Goal: Contribute content: Add original content to the website for others to see

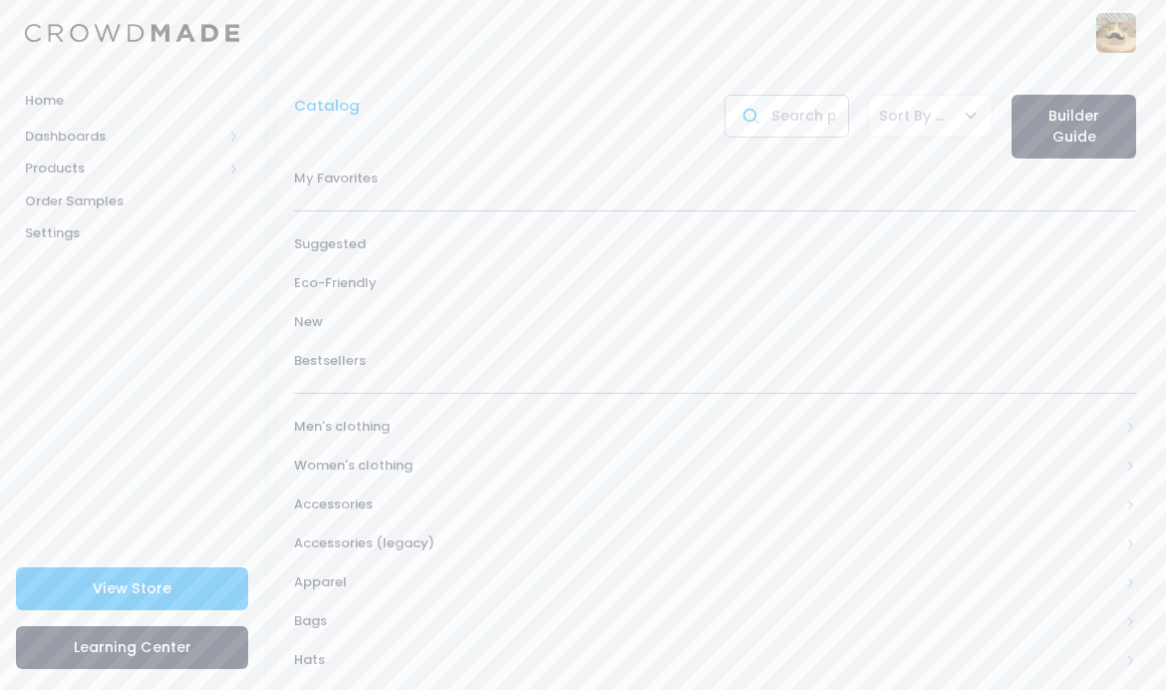
click at [810, 107] on input "text" at bounding box center [787, 116] width 125 height 43
type input "Sticker"
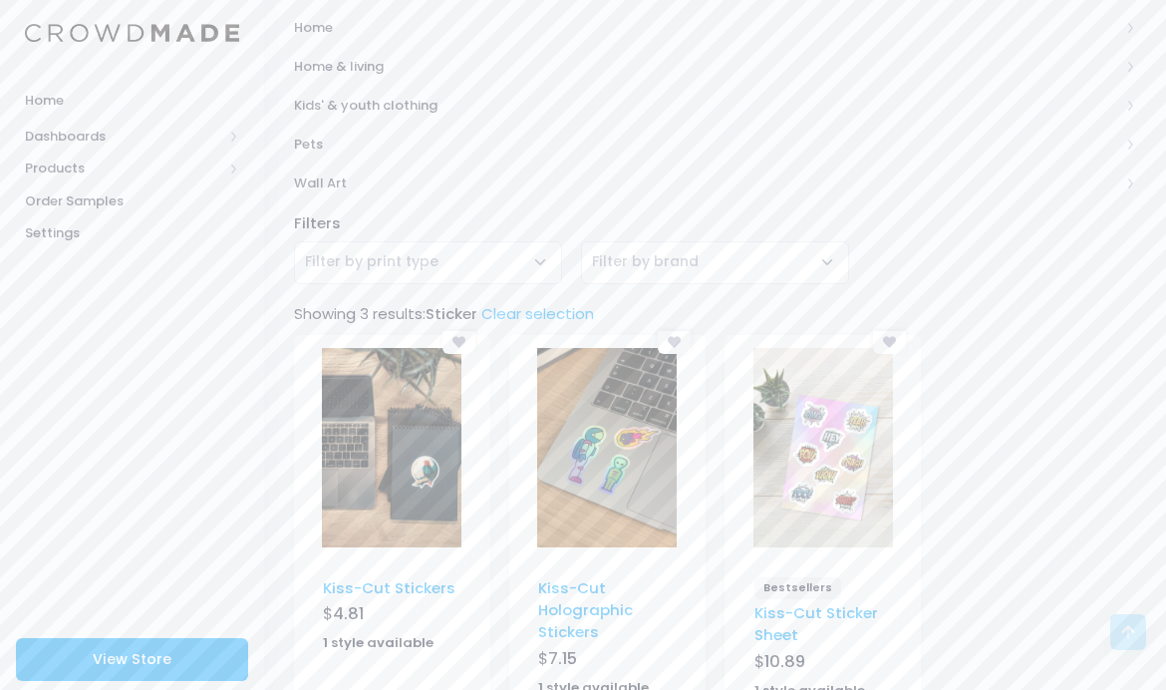
scroll to position [709, 0]
click at [380, 578] on link "Kiss-Cut Stickers" at bounding box center [389, 588] width 133 height 21
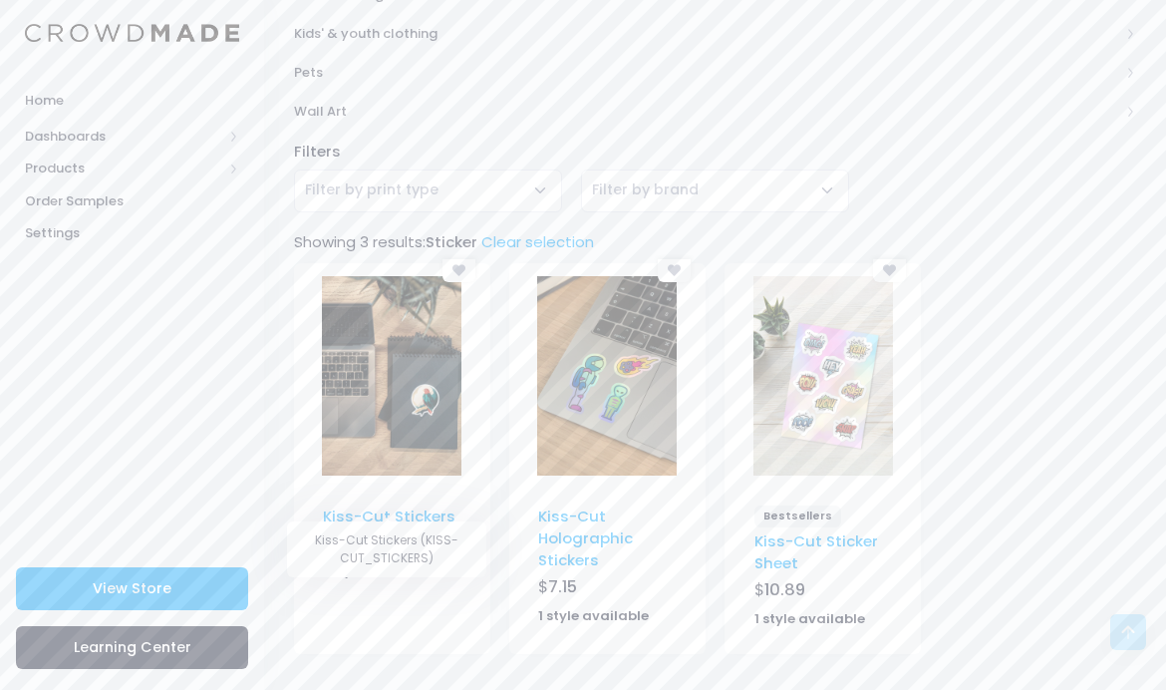
scroll to position [780, 0]
click at [849, 538] on link "Kiss-Cut Sticker Sheet" at bounding box center [817, 553] width 124 height 43
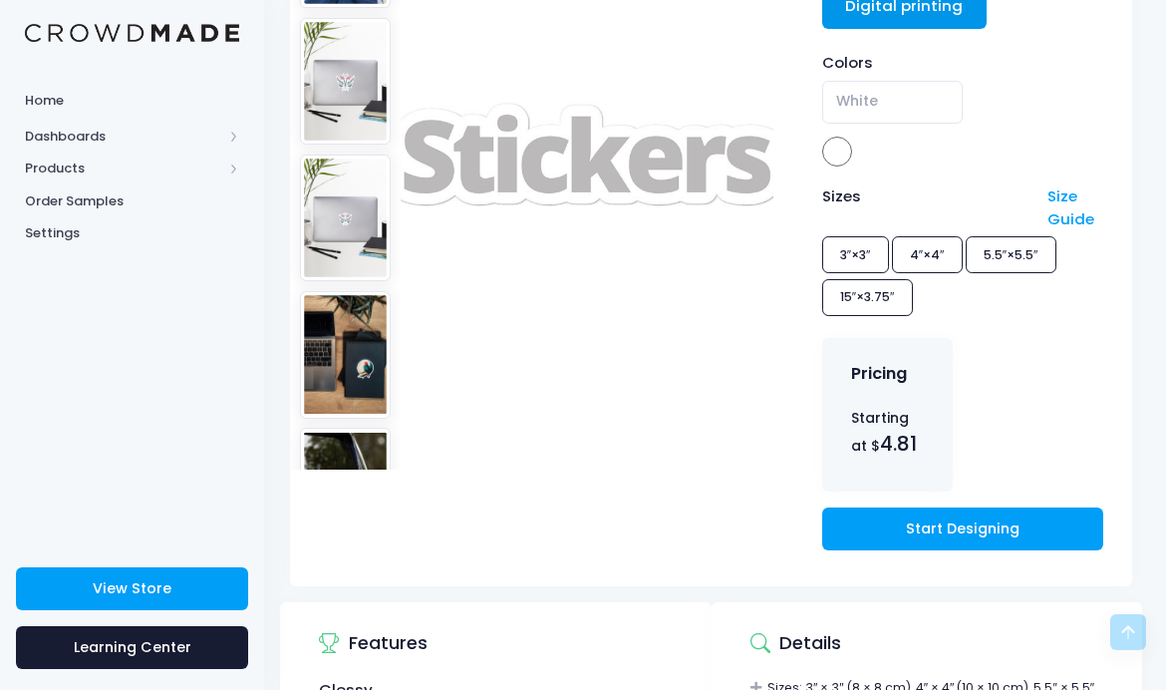
scroll to position [340, 4]
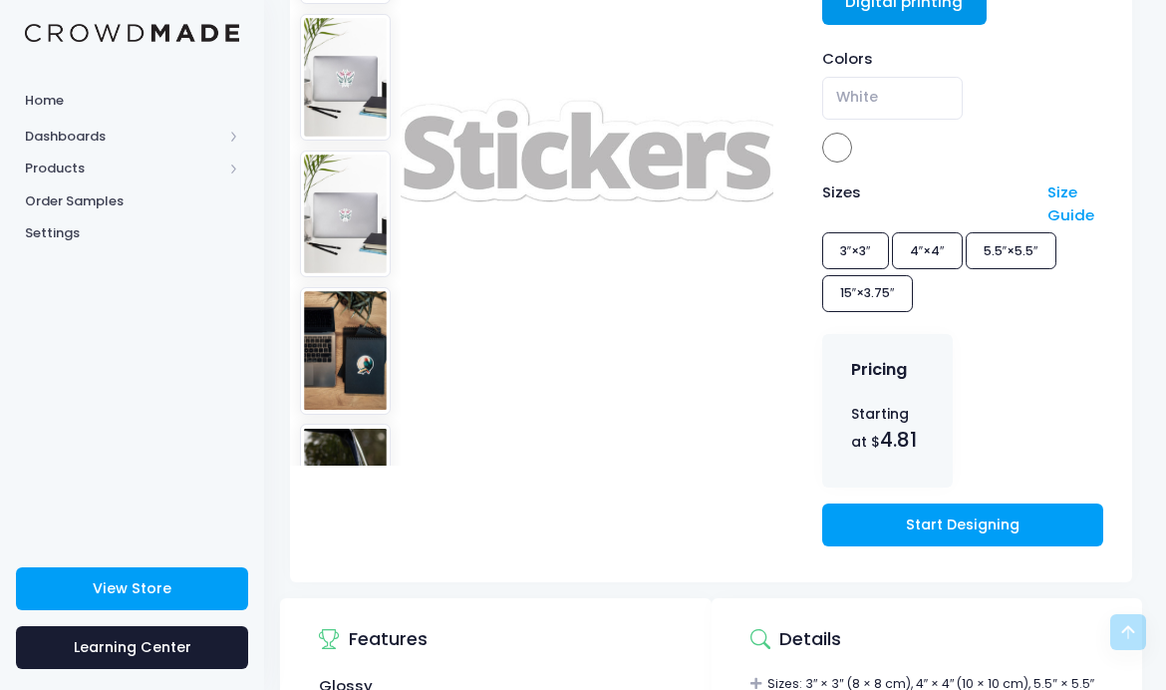
click at [867, 238] on div "Sizes Size Guide 3″×3″ 4″×4″ 5.5″×5.5″ 15″×3.75″" at bounding box center [963, 249] width 281 height 137
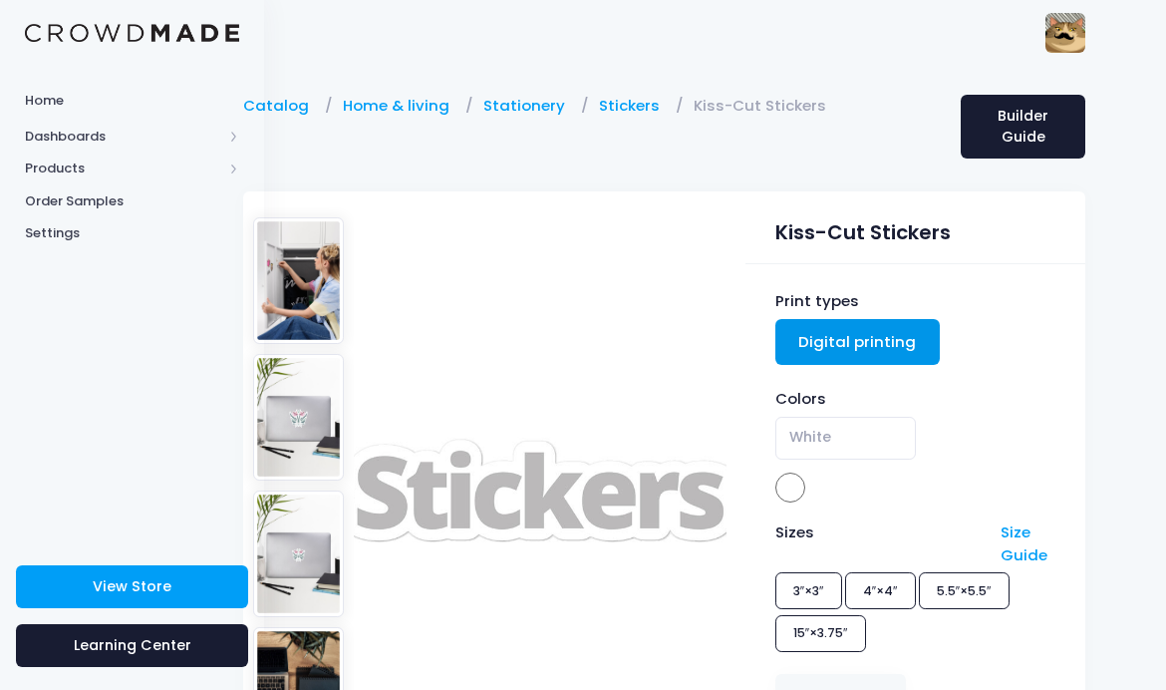
scroll to position [0, 0]
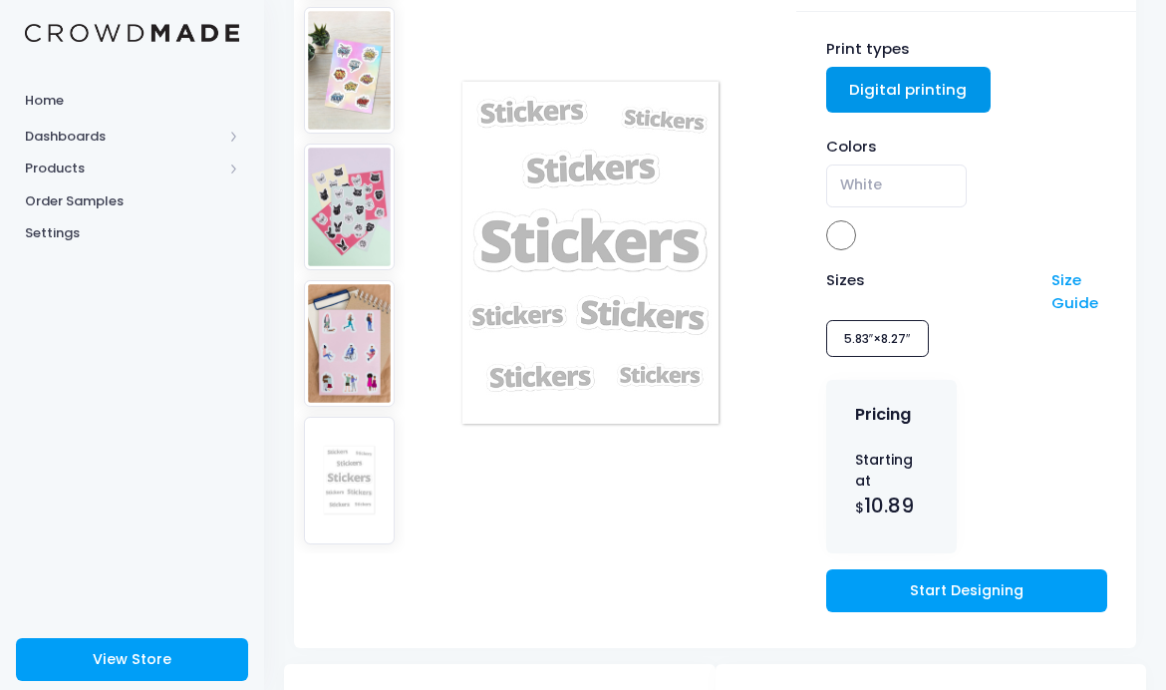
scroll to position [248, 0]
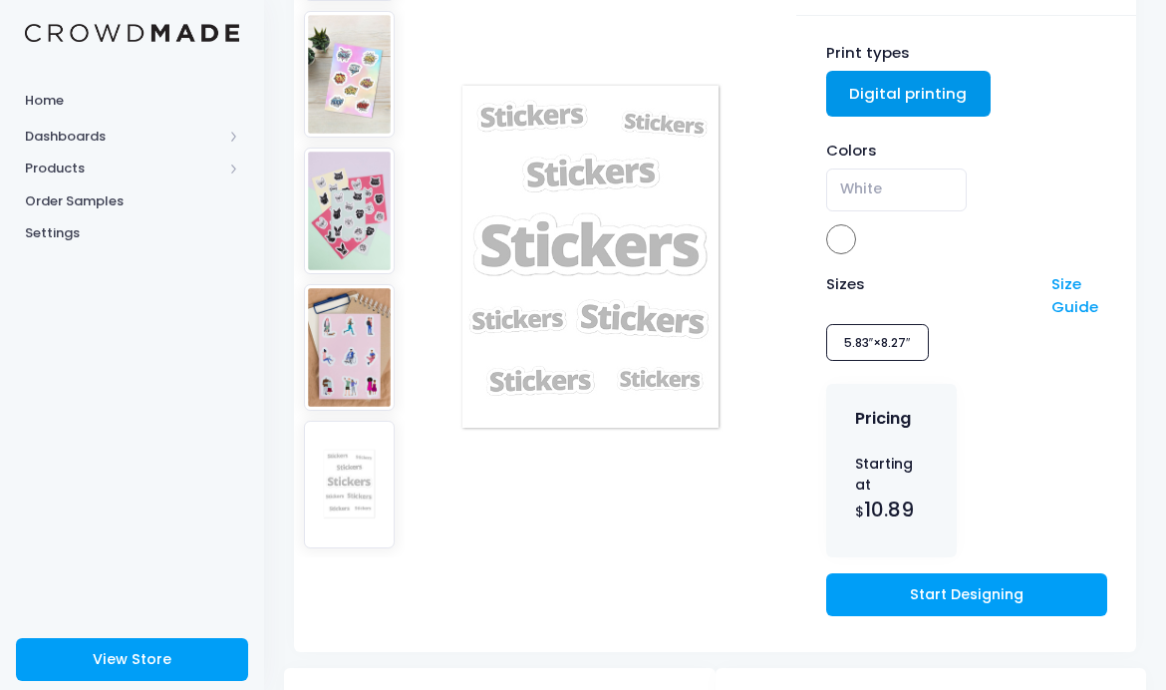
click at [337, 347] on img at bounding box center [350, 347] width 92 height 127
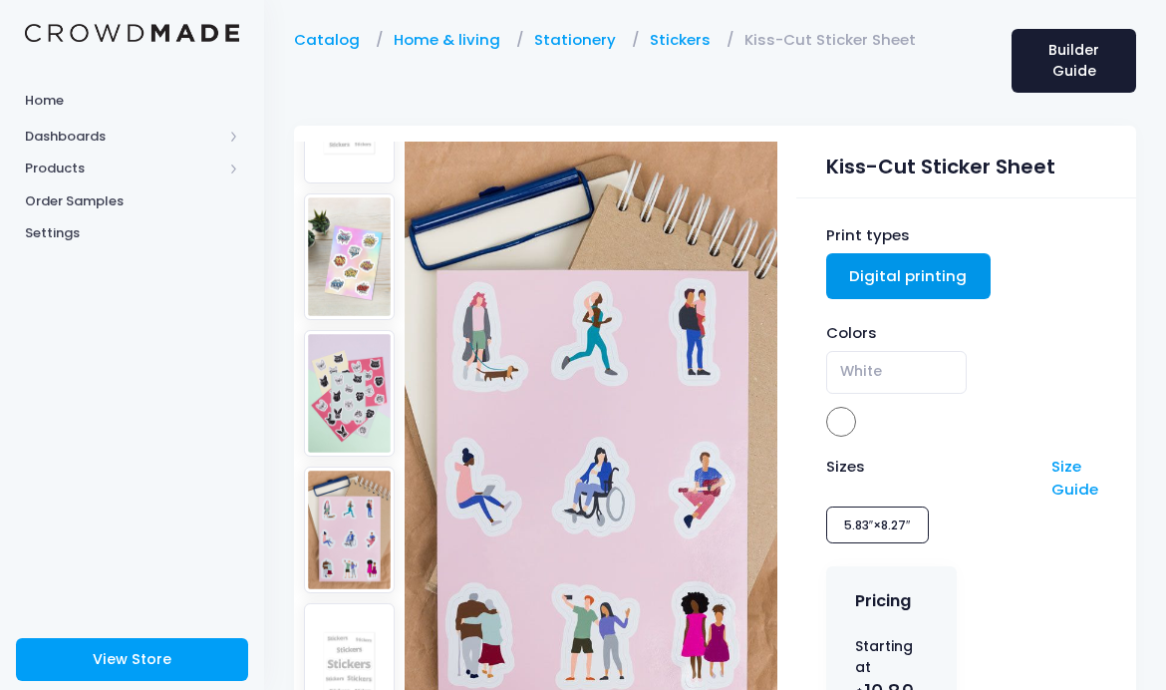
scroll to position [71, 0]
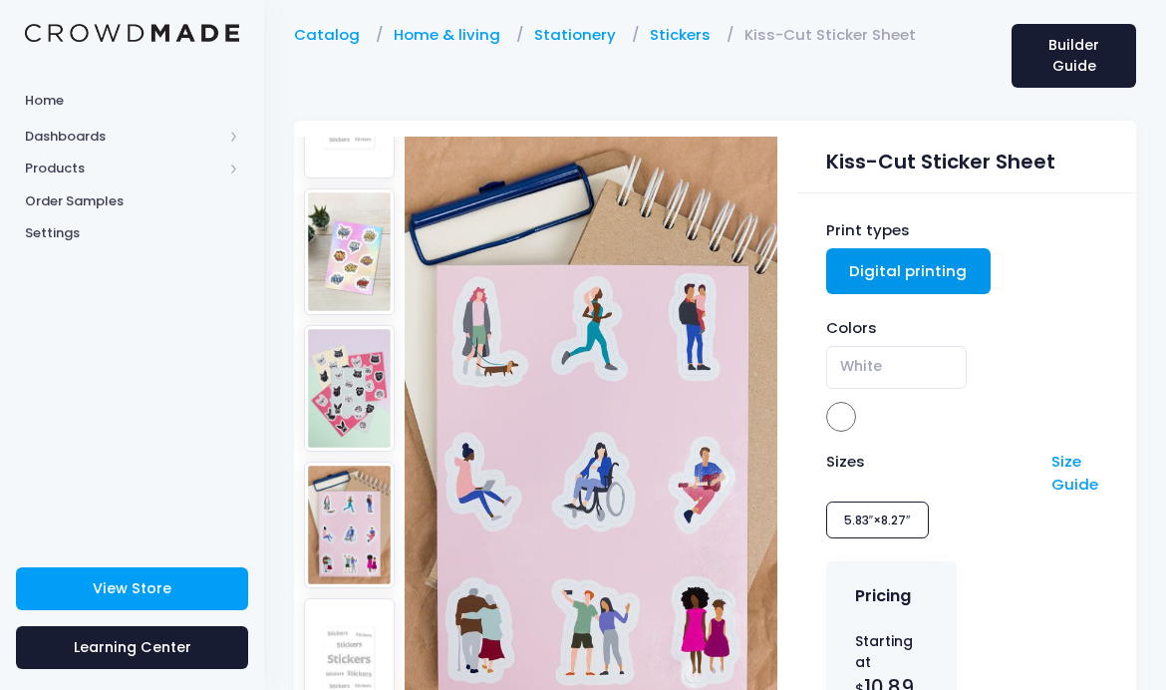
click at [355, 355] on img at bounding box center [350, 388] width 92 height 127
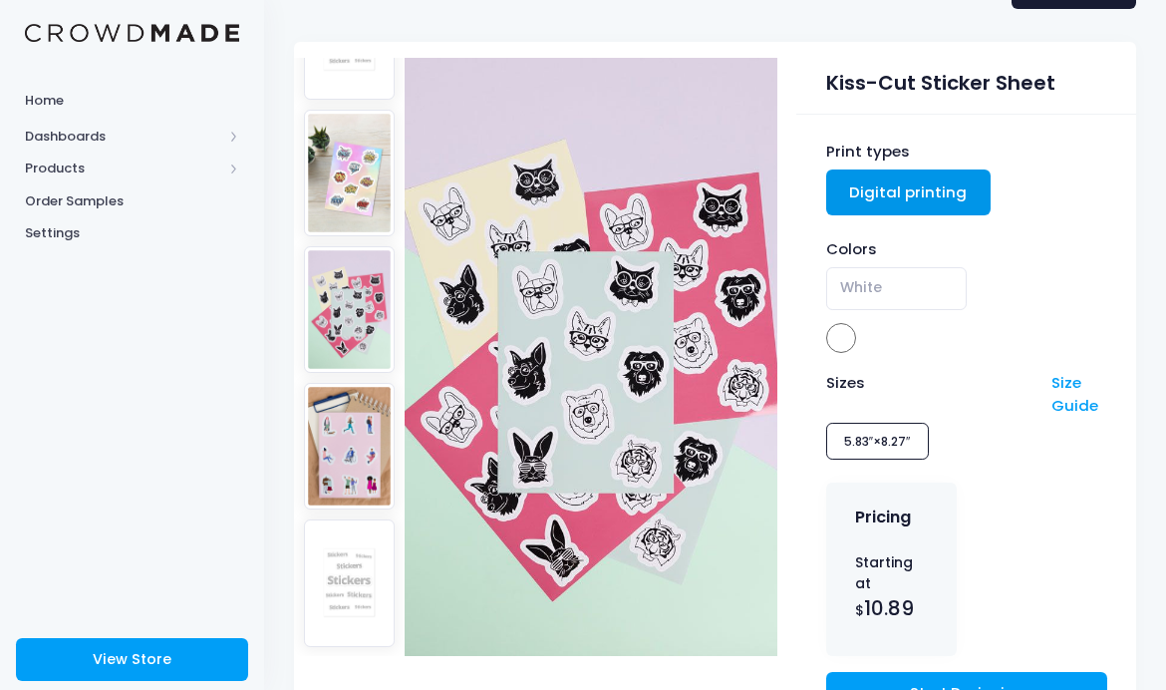
scroll to position [159, 0]
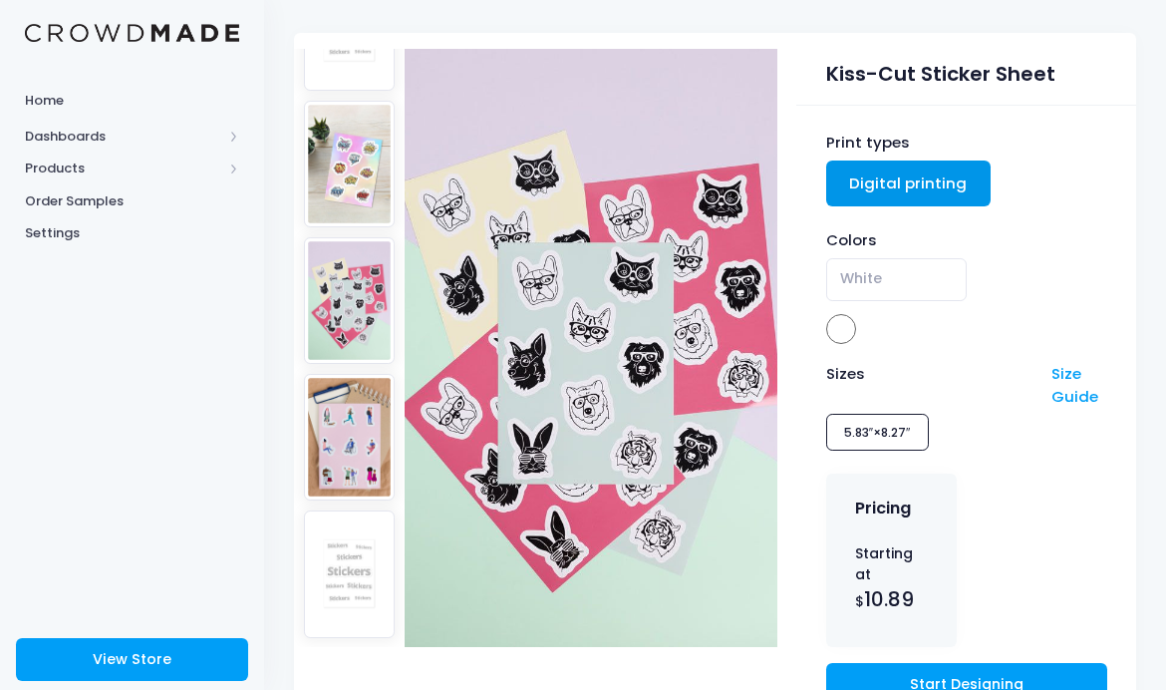
click at [334, 552] on img at bounding box center [350, 573] width 92 height 127
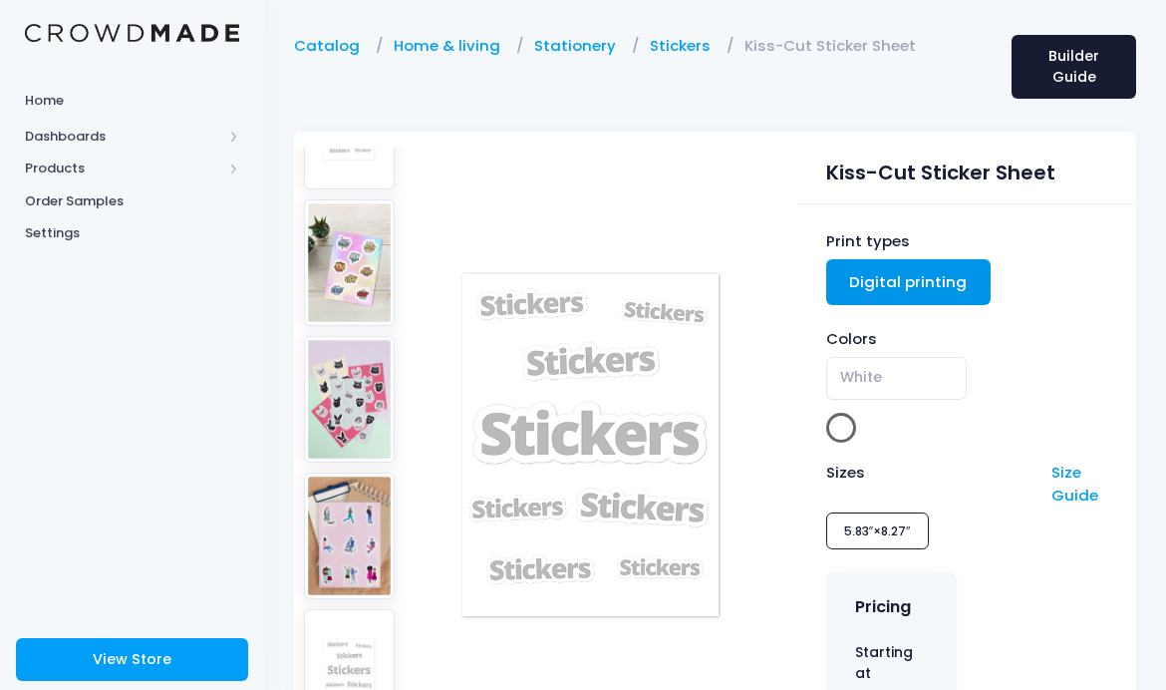
scroll to position [71, 0]
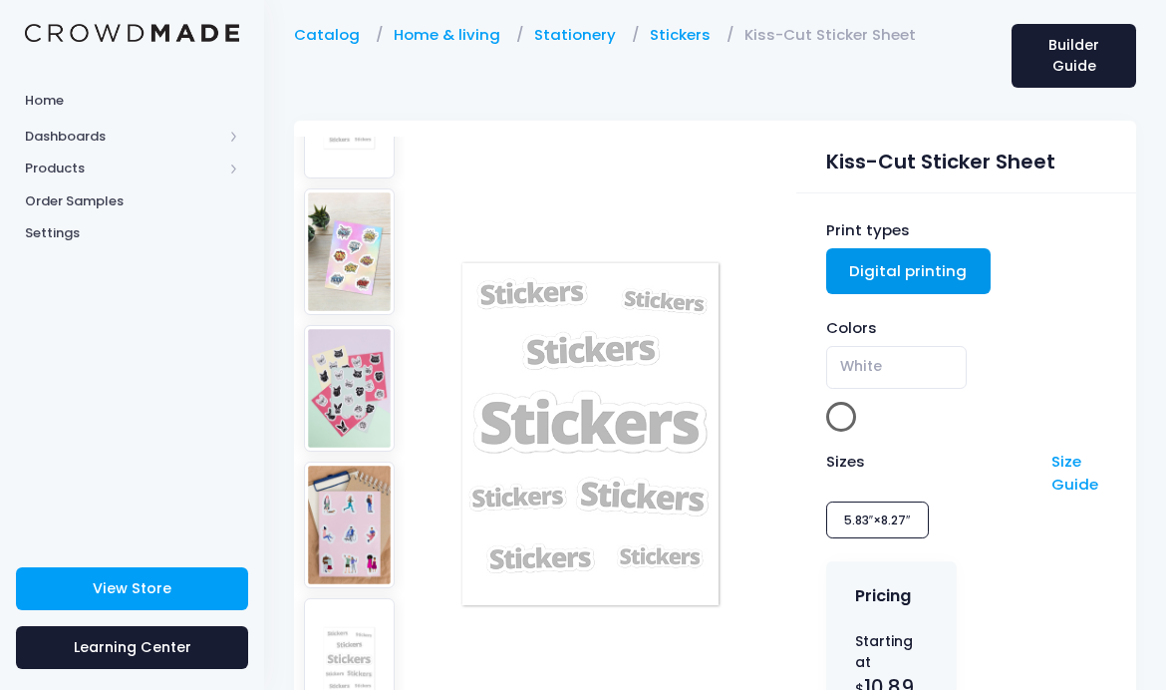
click at [332, 257] on img at bounding box center [350, 251] width 92 height 127
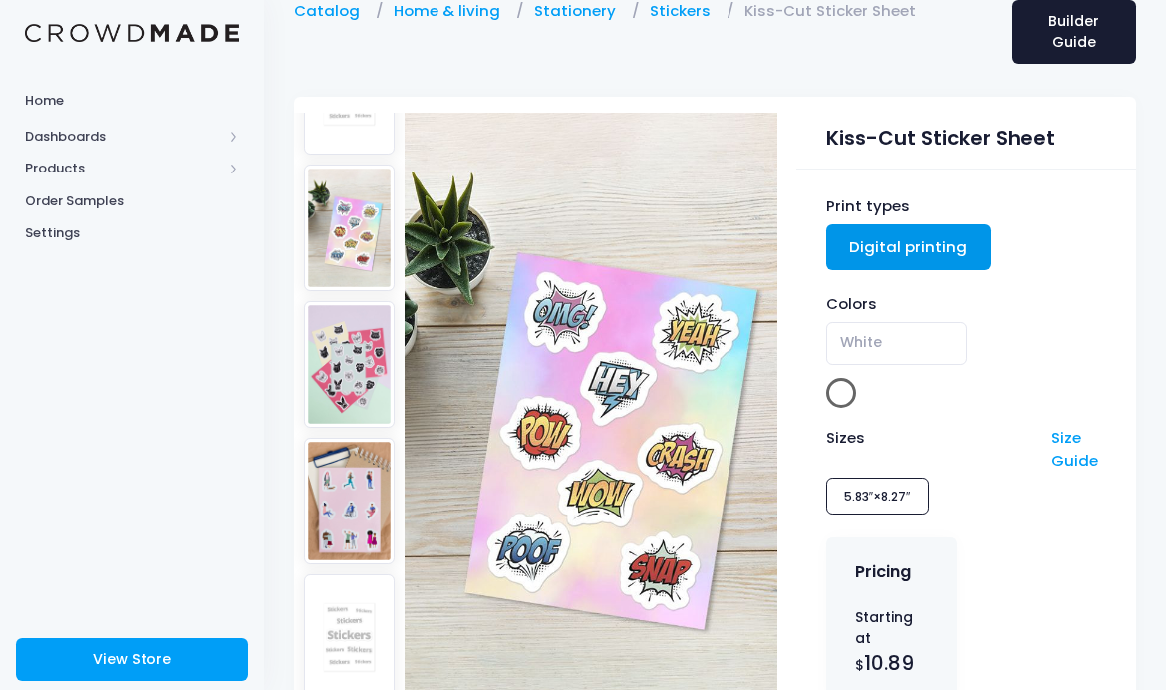
scroll to position [100, 0]
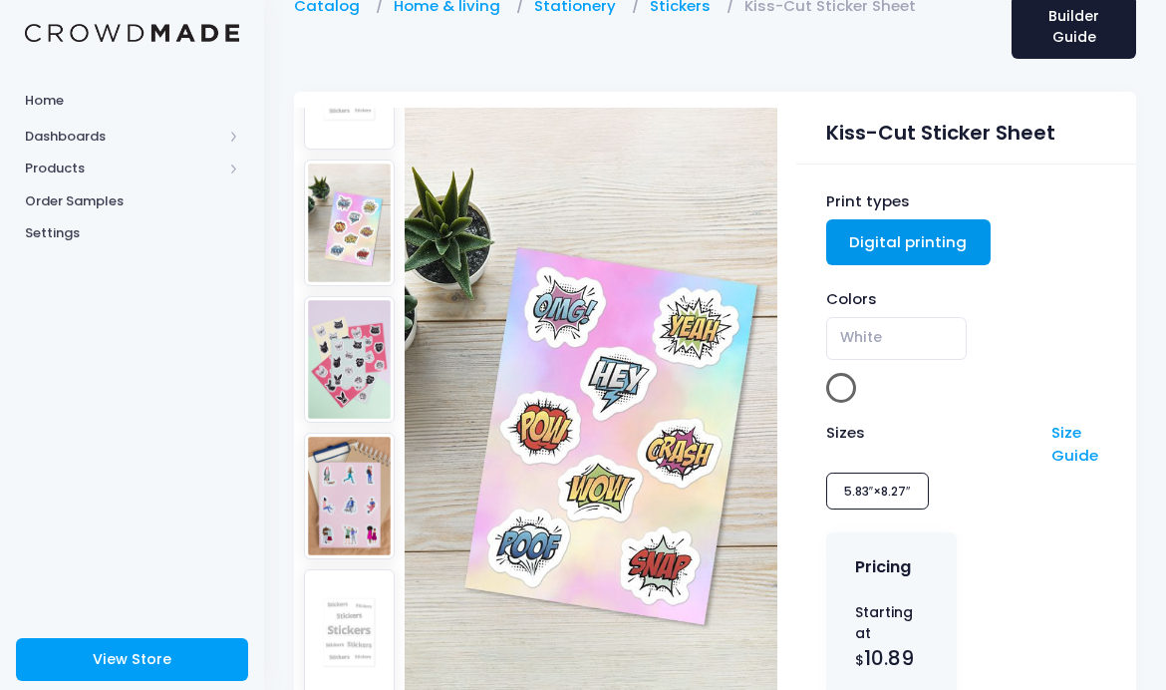
click at [45, 159] on span "Products" at bounding box center [123, 169] width 197 height 20
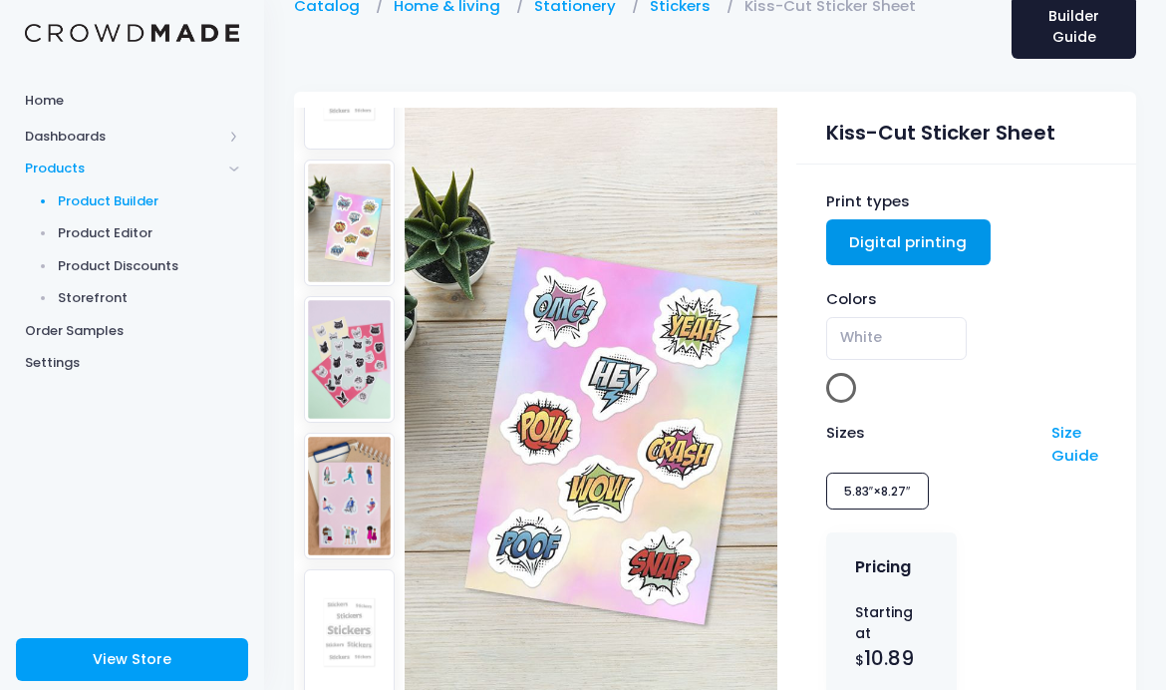
click at [34, 117] on link "Home" at bounding box center [132, 100] width 264 height 39
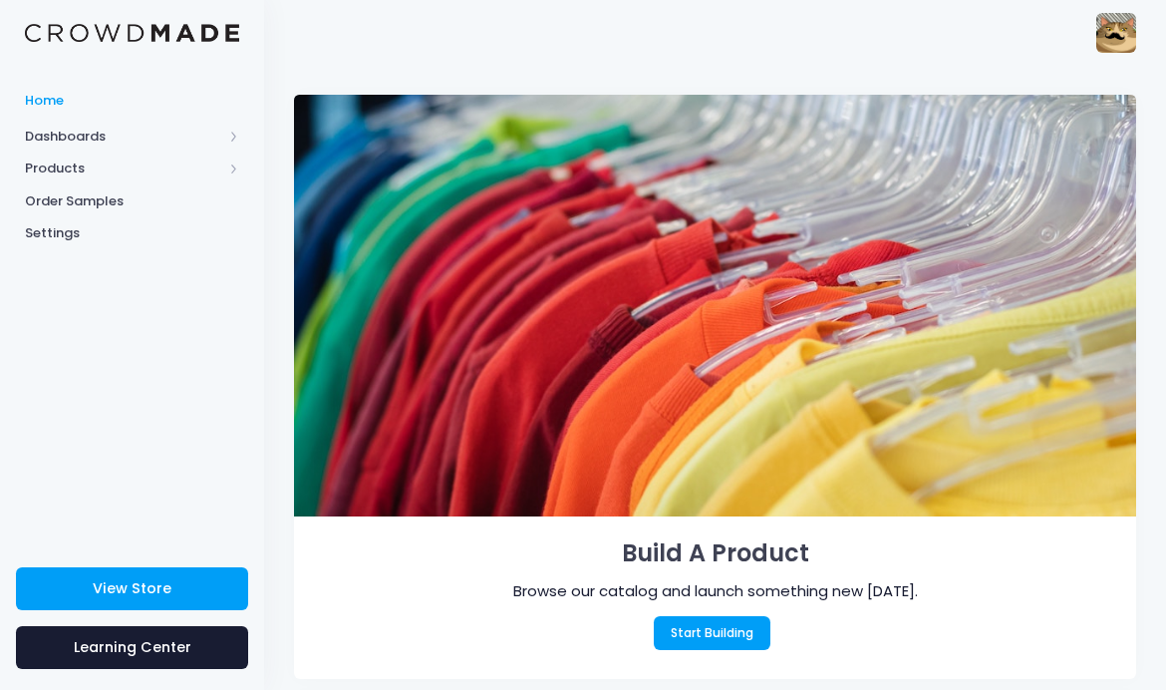
click at [52, 134] on span "Dashboards" at bounding box center [123, 137] width 197 height 20
click at [74, 165] on span "Overview" at bounding box center [149, 169] width 182 height 20
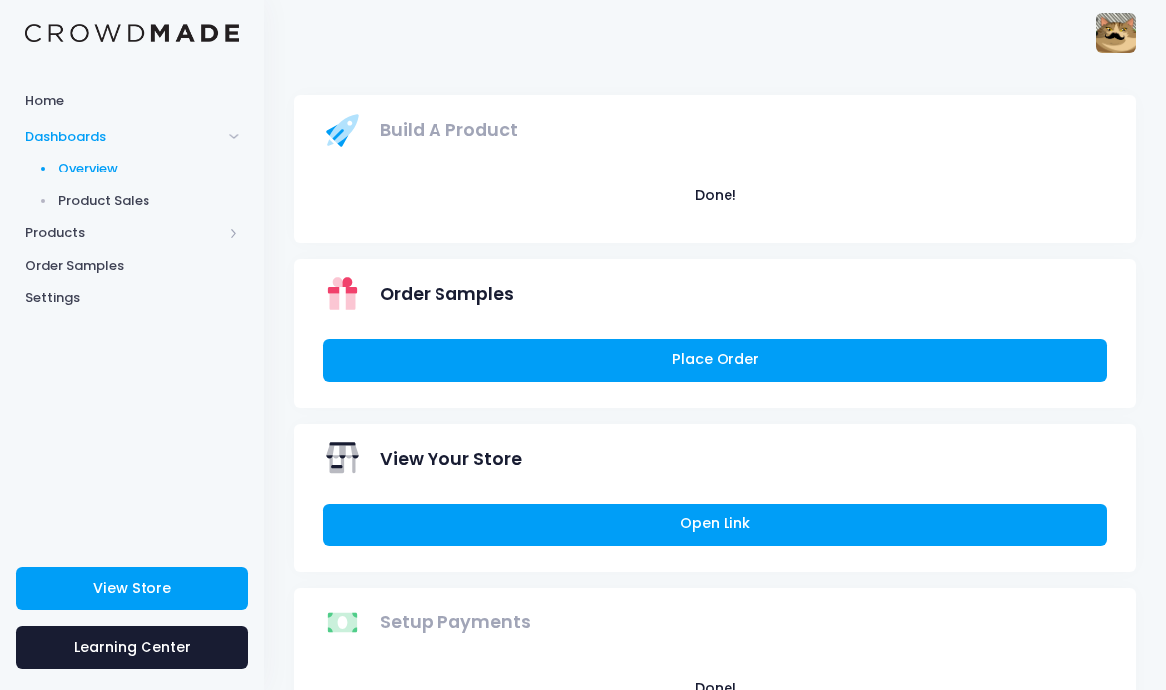
click at [42, 91] on span "Home" at bounding box center [132, 101] width 214 height 20
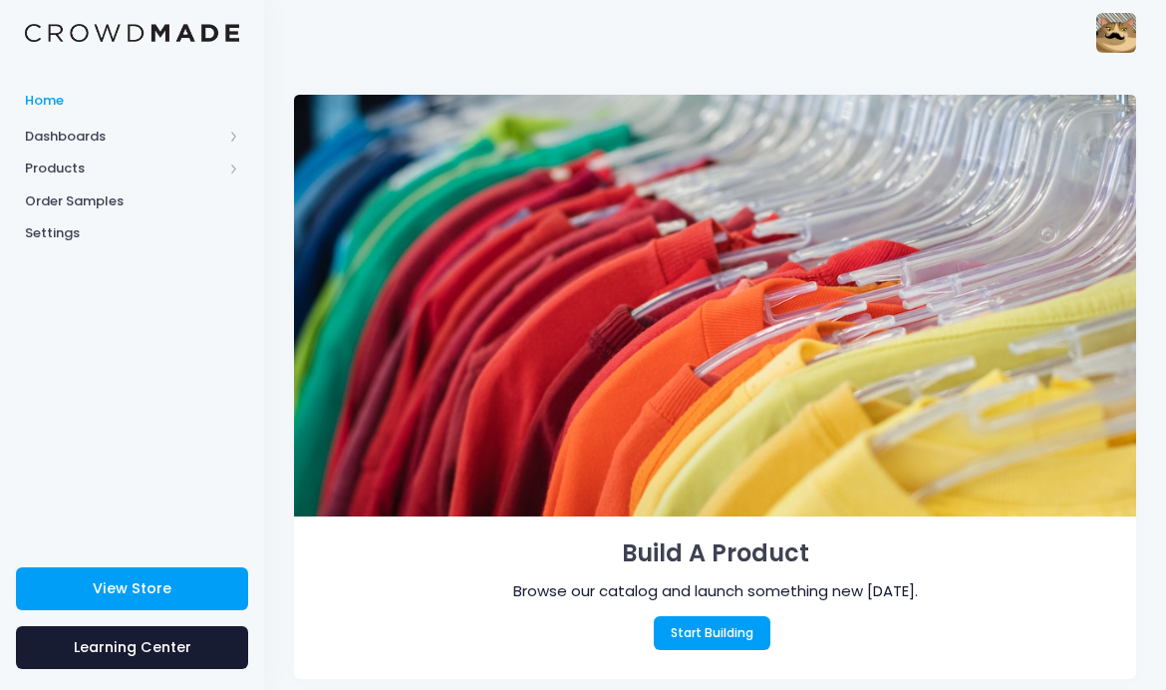
click at [1117, 34] on img at bounding box center [1117, 33] width 40 height 40
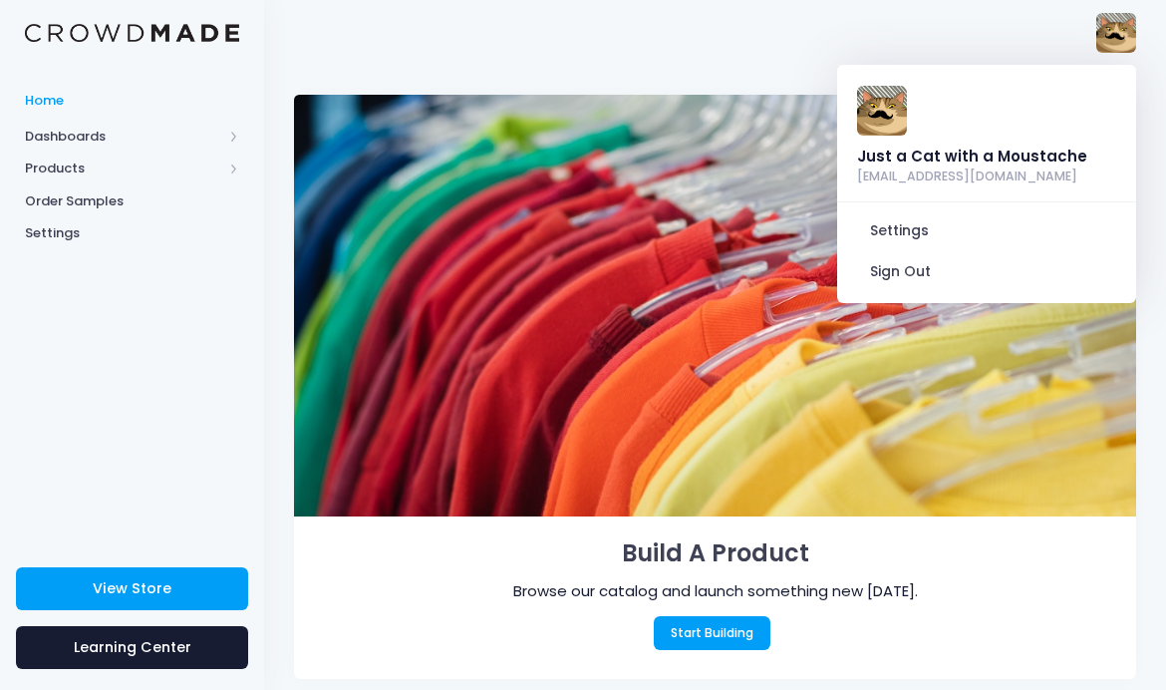
click at [883, 127] on img at bounding box center [882, 111] width 50 height 50
click at [952, 158] on div "Just a Cat with a Moustache" at bounding box center [972, 157] width 230 height 22
click at [873, 102] on img at bounding box center [882, 111] width 50 height 50
click at [109, 571] on link "View Store" at bounding box center [132, 588] width 232 height 43
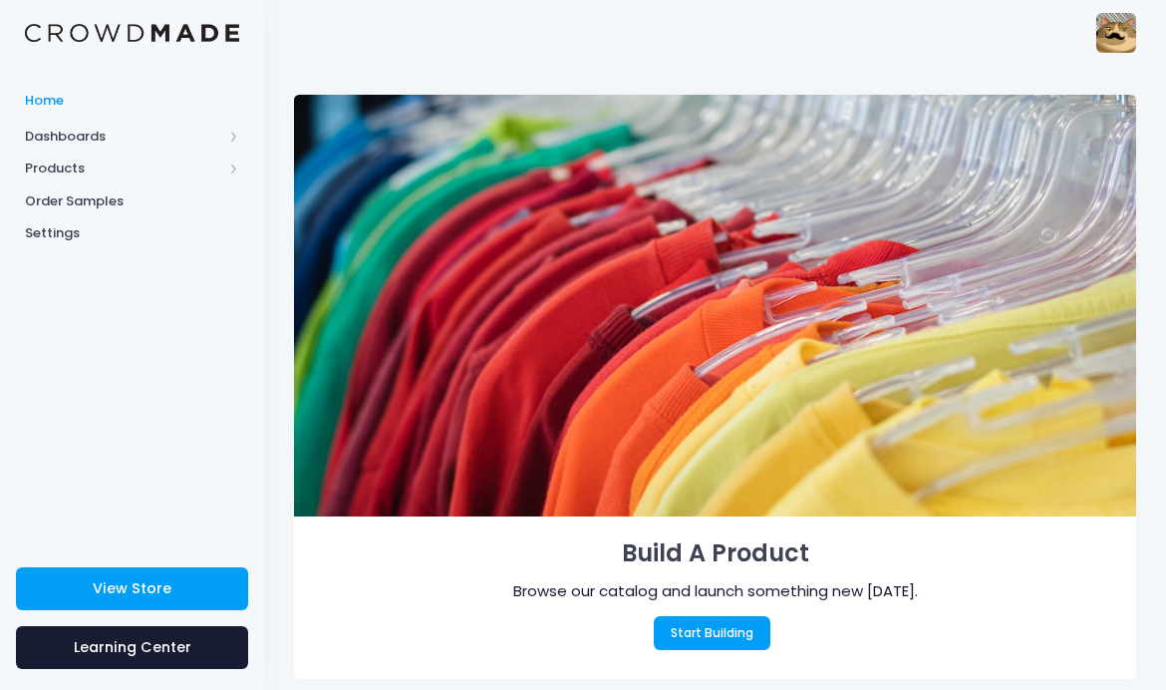
click at [713, 628] on link "Start Building" at bounding box center [713, 633] width 118 height 34
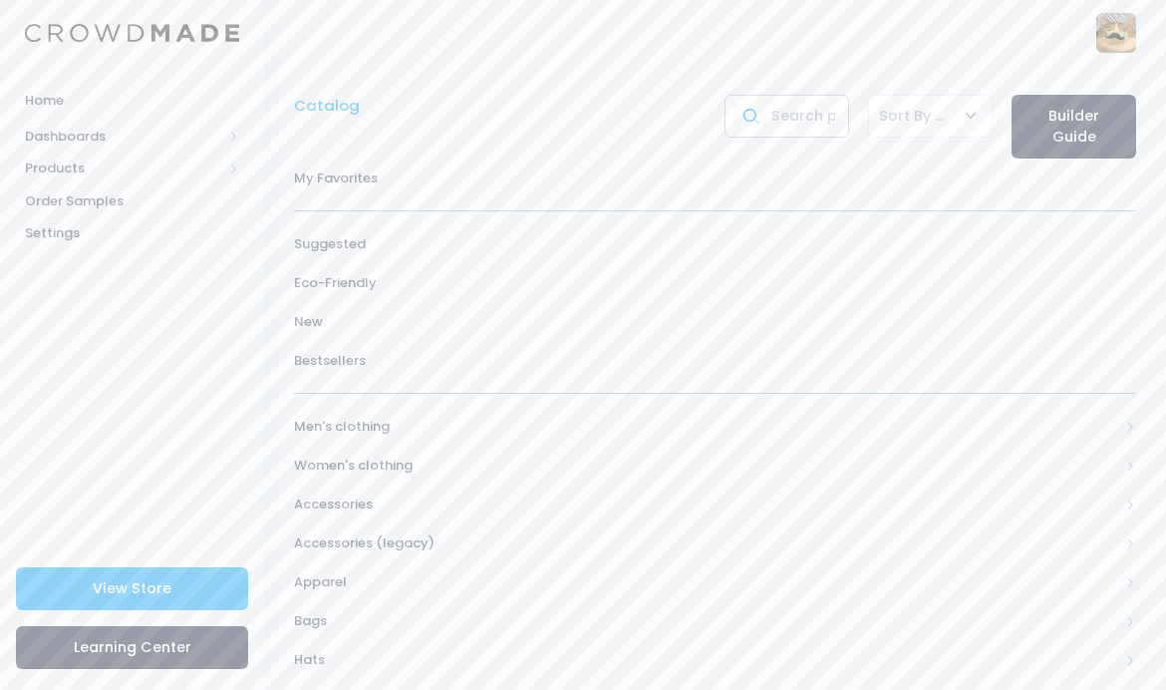
click at [797, 126] on input "text" at bounding box center [787, 116] width 125 height 43
type input "Desk"
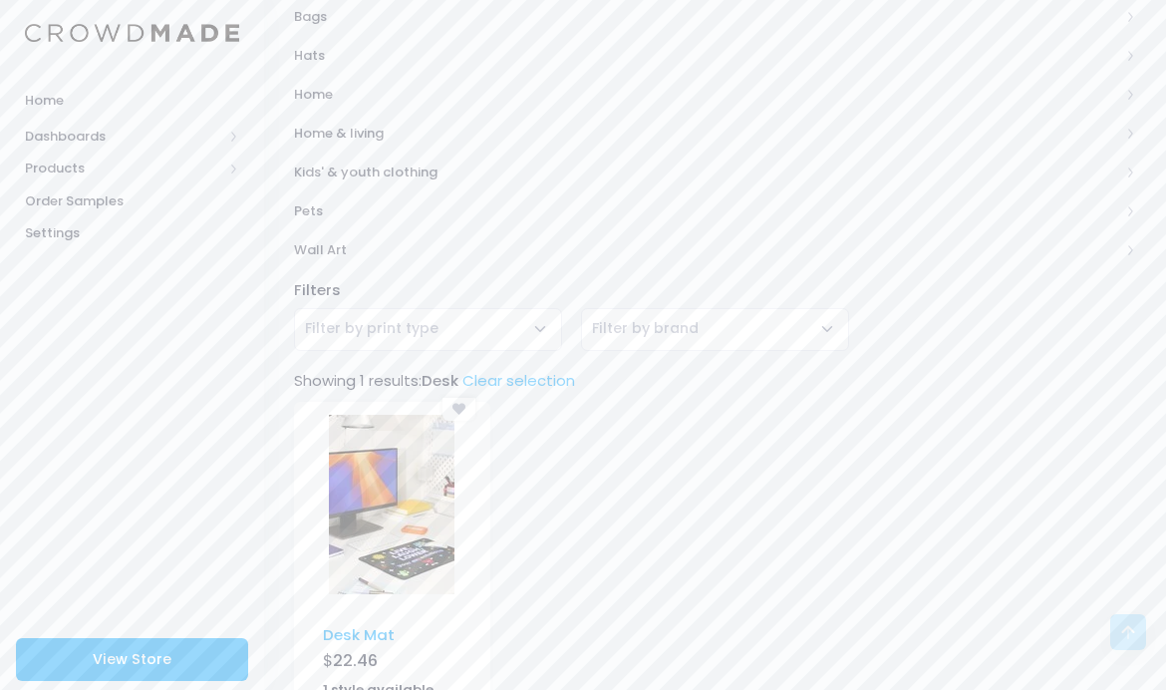
scroll to position [642, 0]
click at [371, 509] on img at bounding box center [392, 505] width 126 height 179
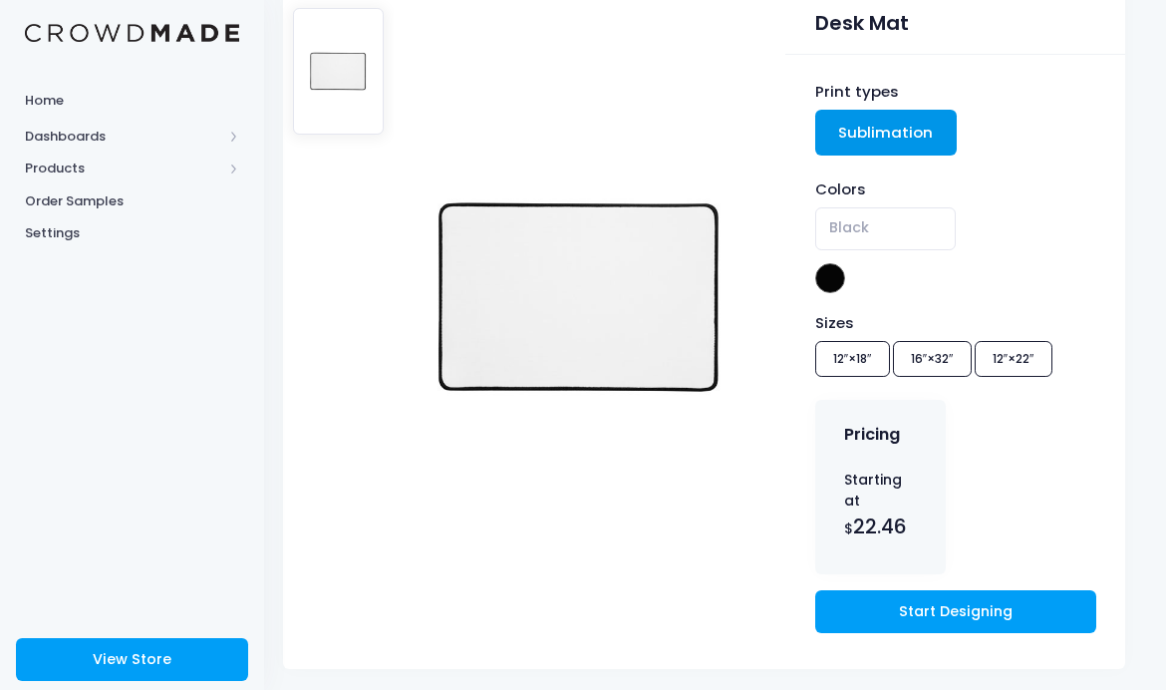
scroll to position [222, 13]
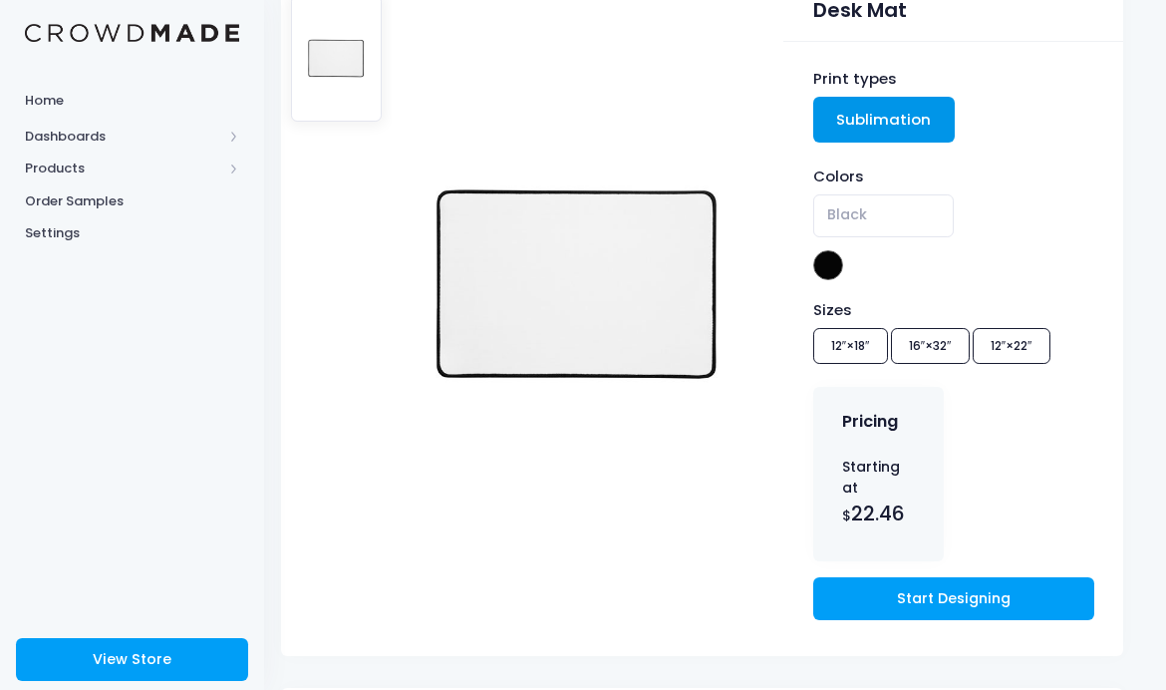
click at [1002, 596] on link "Start Designing" at bounding box center [954, 598] width 281 height 43
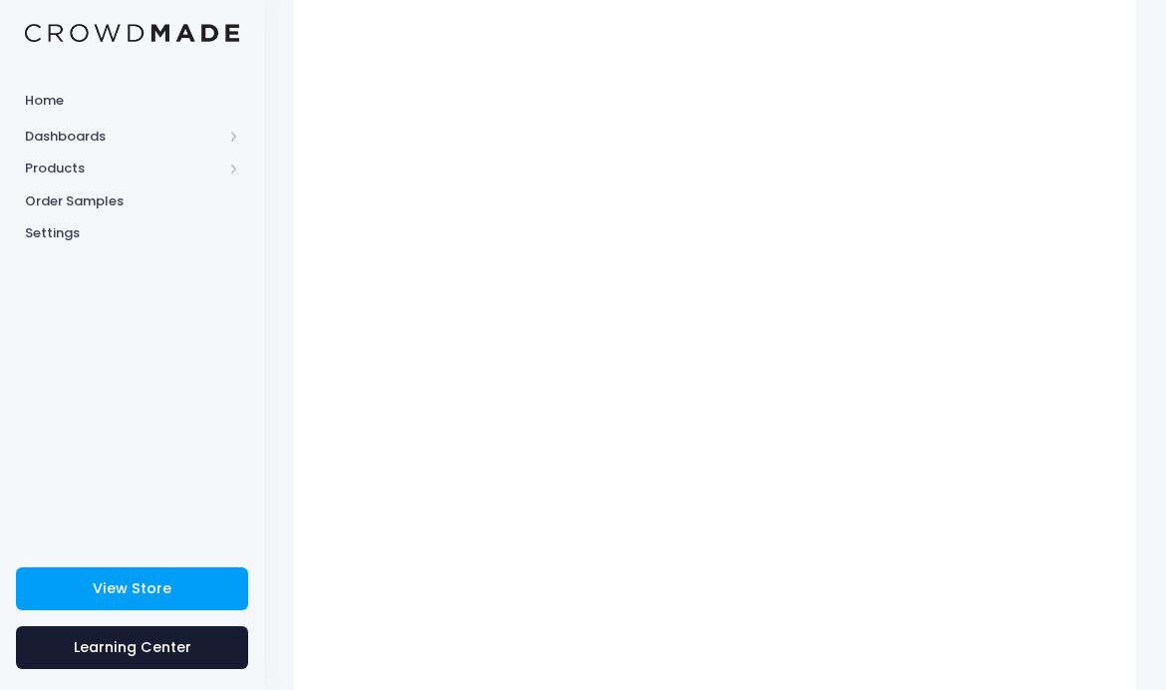
scroll to position [243, 0]
type input "$26.70"
